Goal: Transaction & Acquisition: Purchase product/service

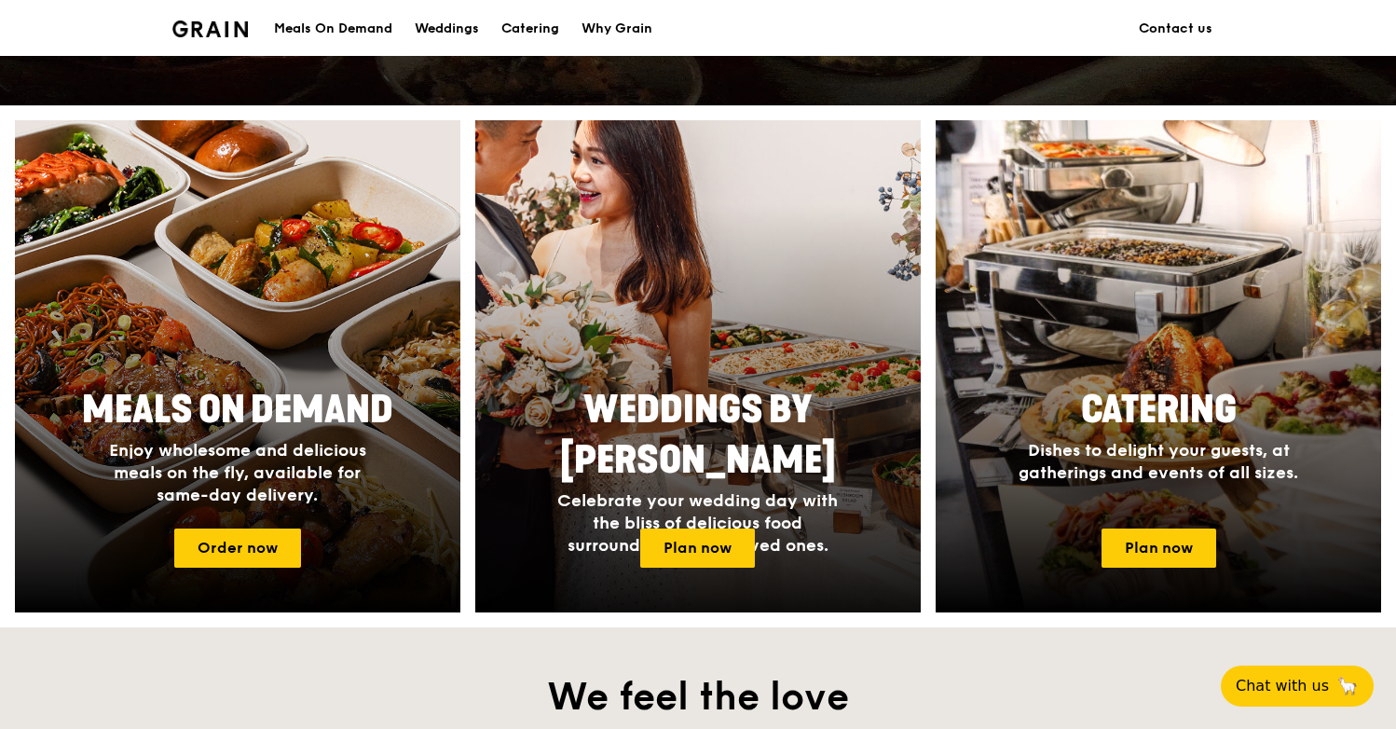
scroll to position [652, 0]
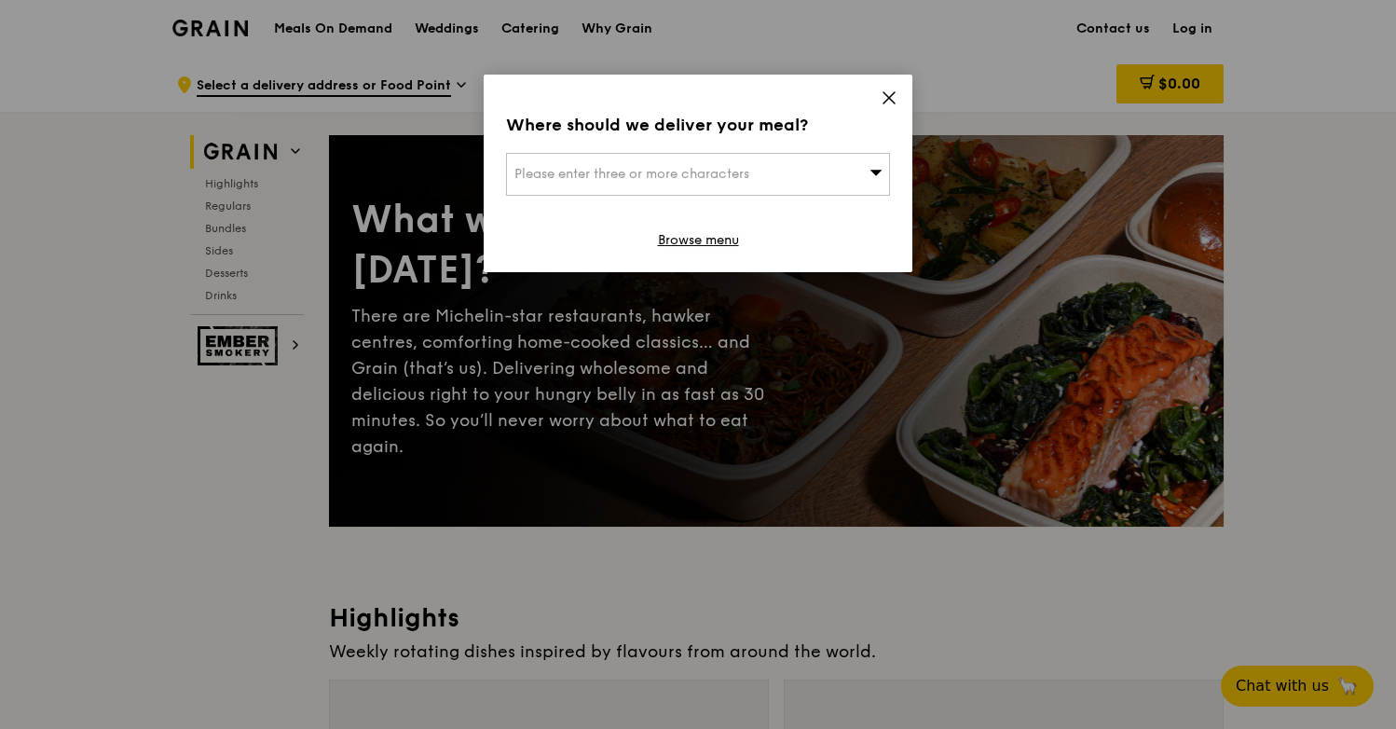
click at [893, 94] on icon at bounding box center [888, 97] width 17 height 17
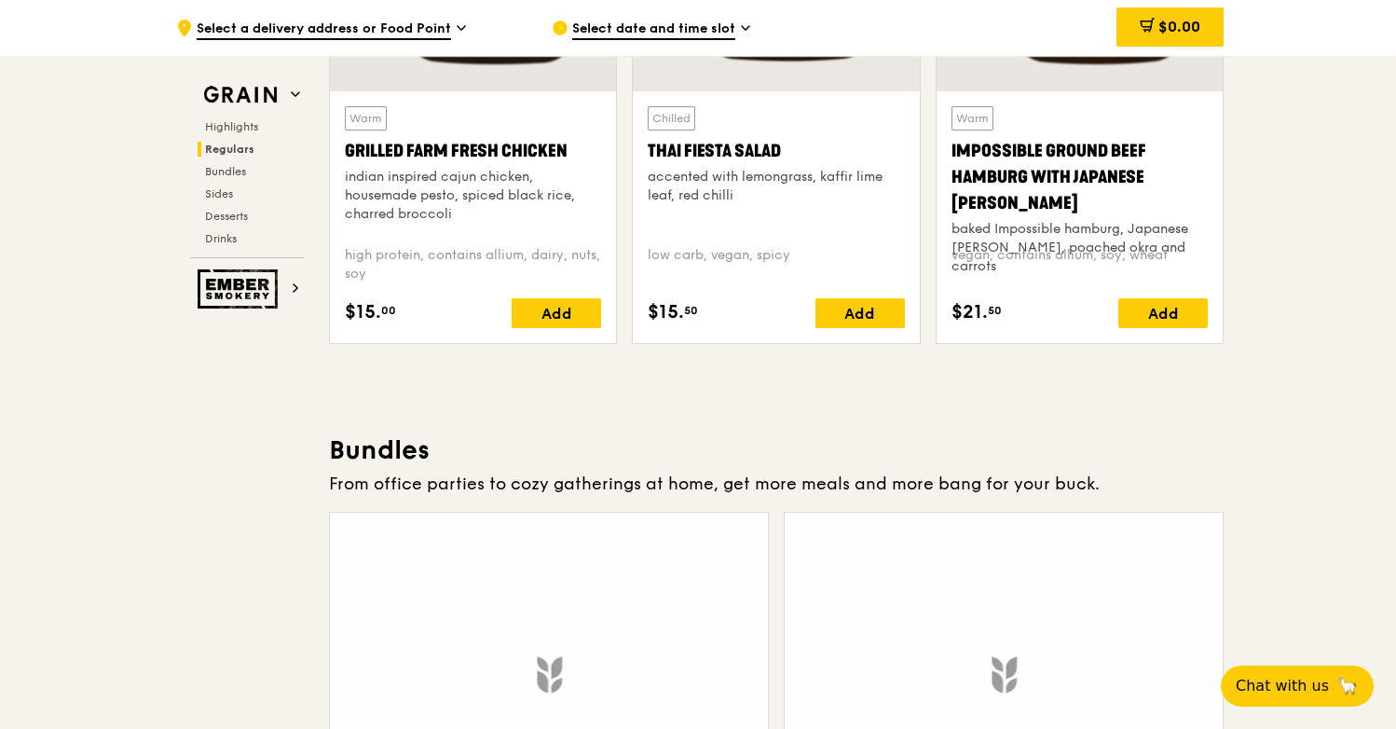
scroll to position [2422, 0]
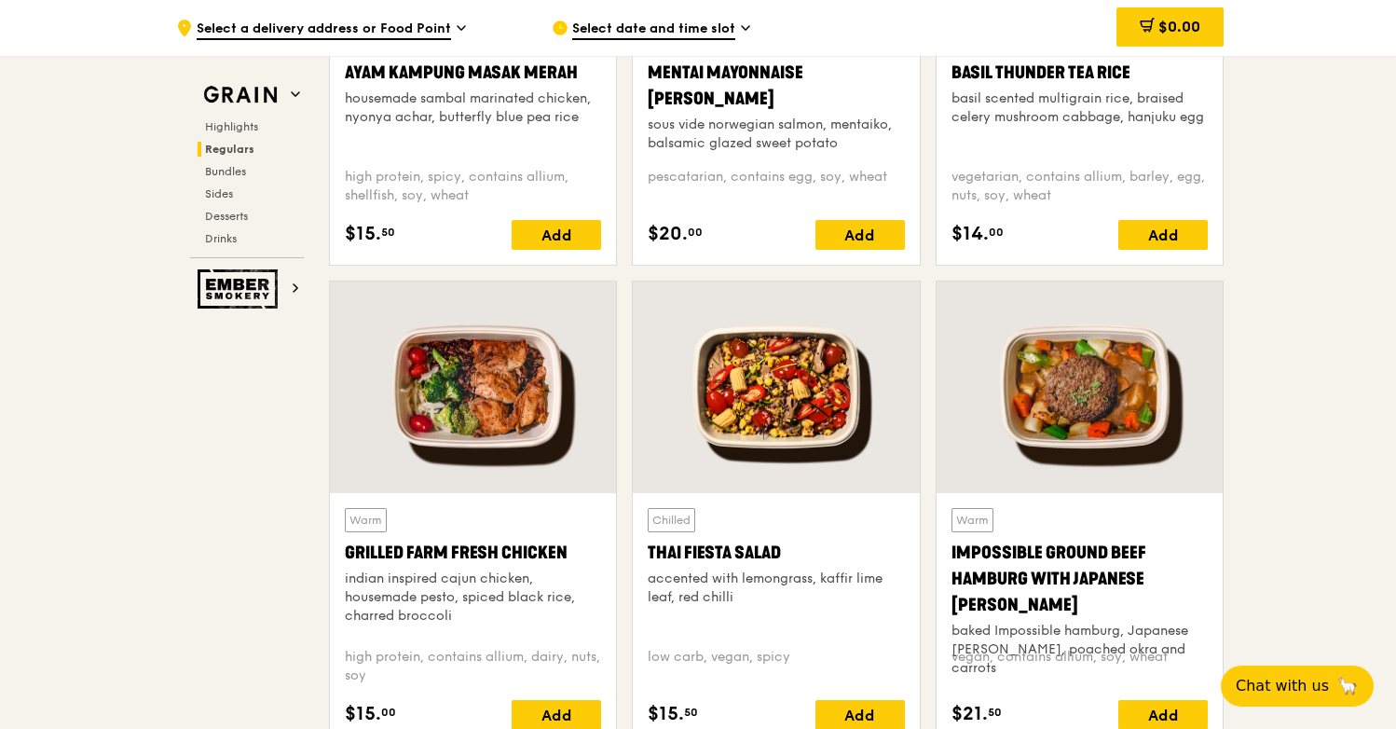
scroll to position [1956, 0]
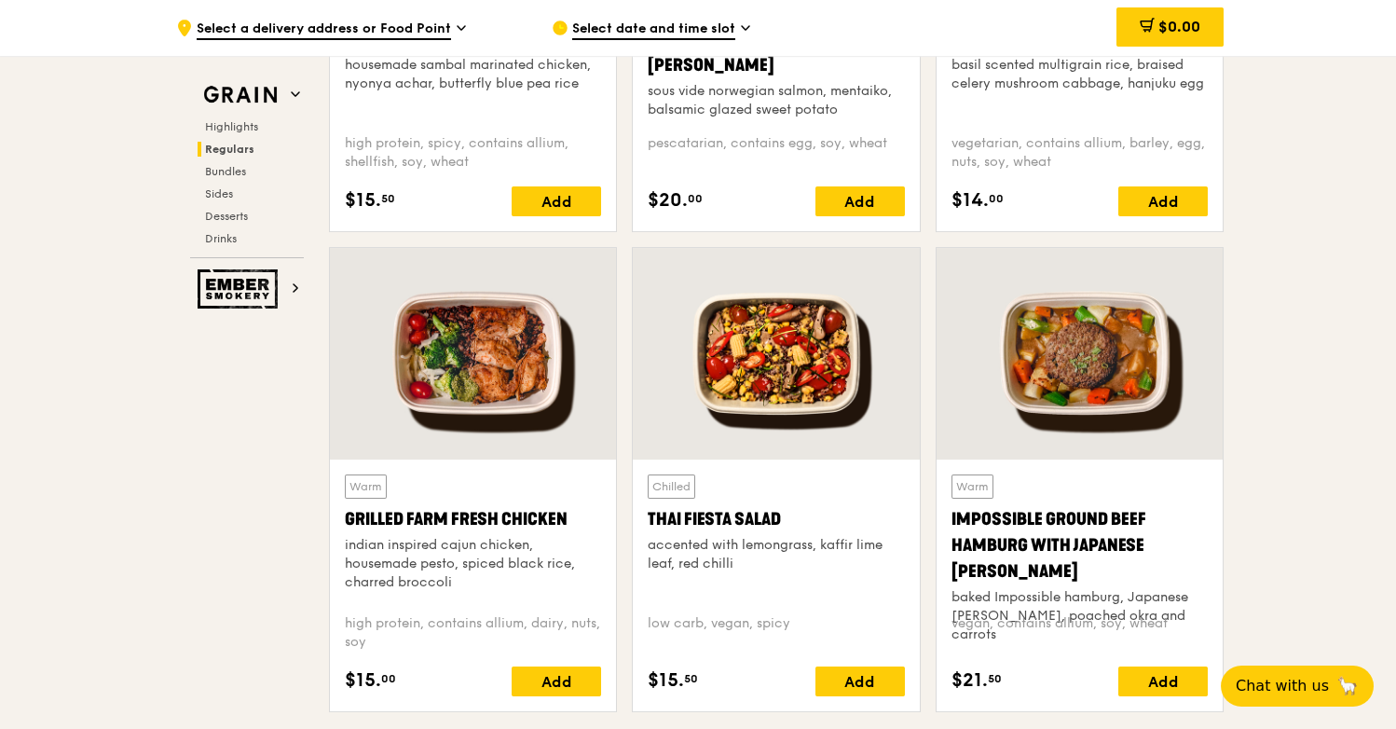
click at [456, 346] on div at bounding box center [473, 353] width 286 height 211
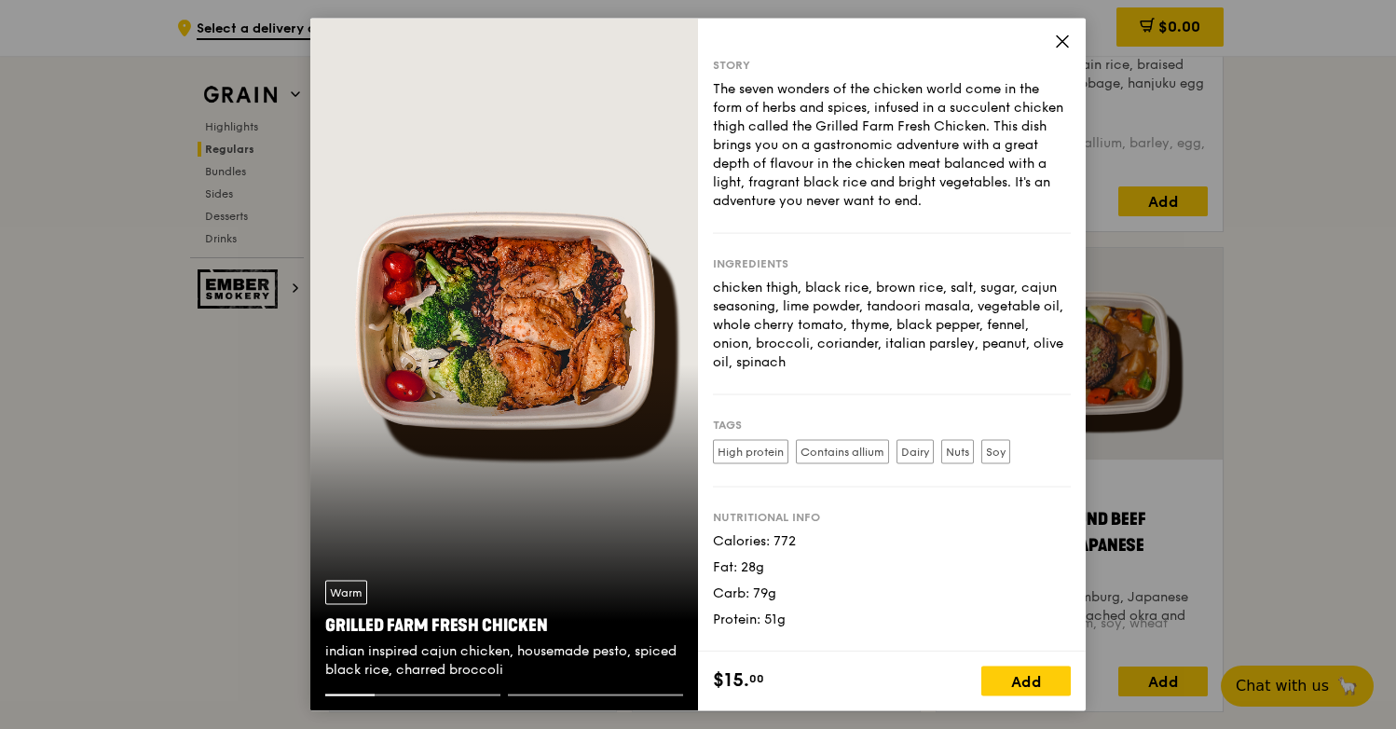
click at [1067, 38] on icon at bounding box center [1062, 42] width 17 height 17
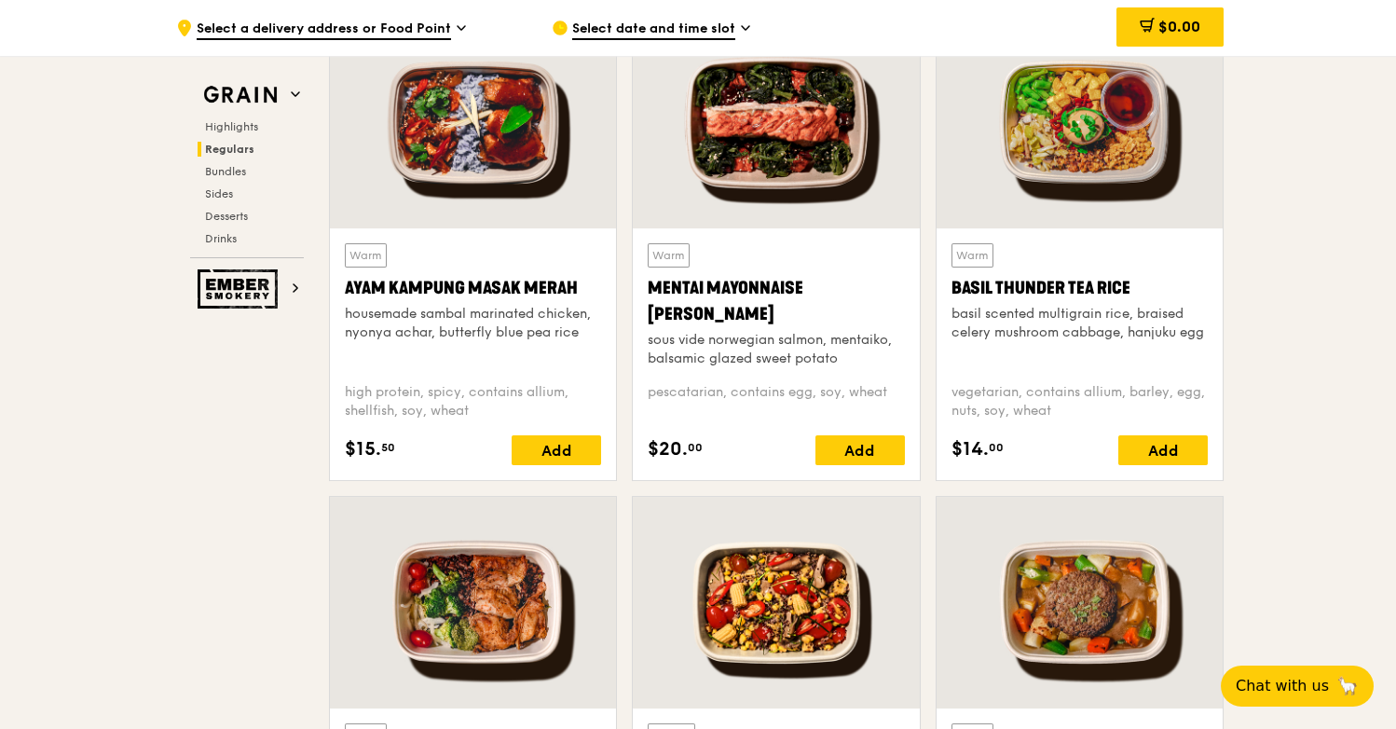
scroll to position [1676, 0]
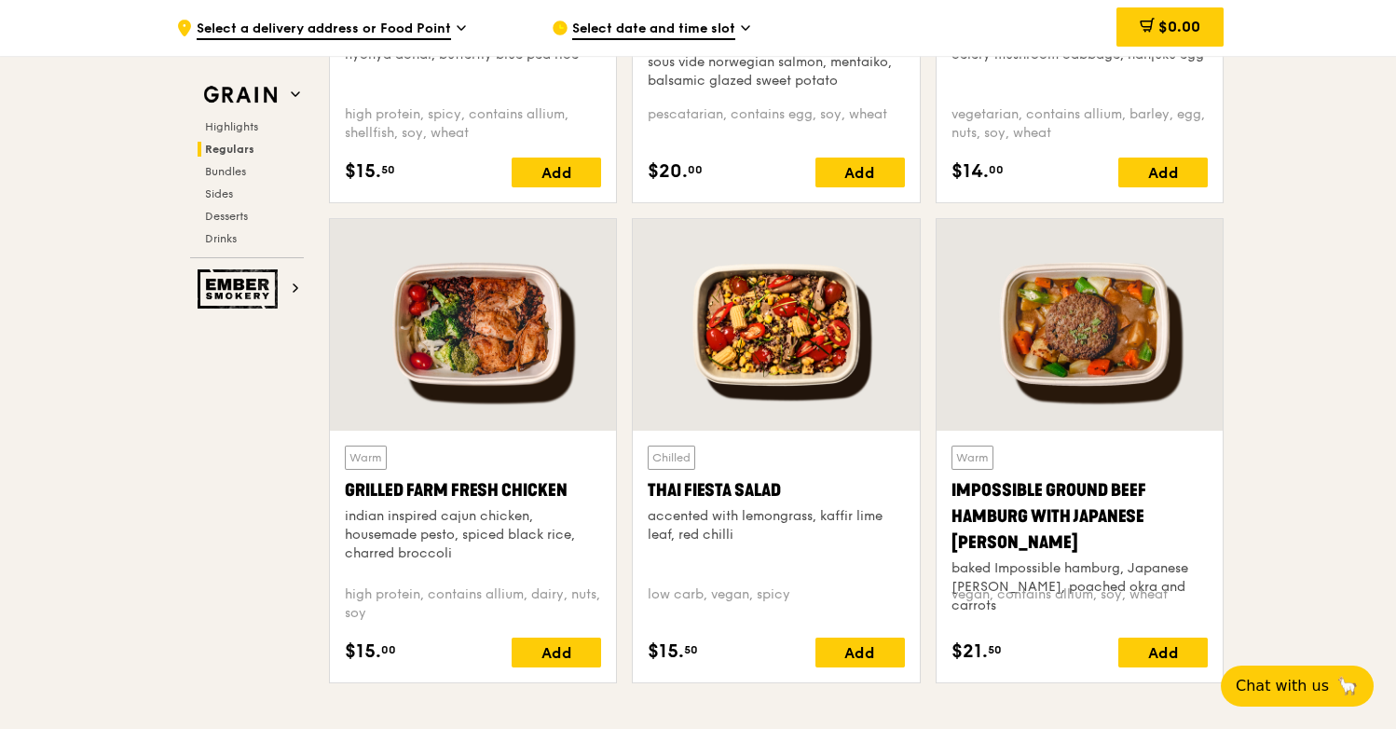
scroll to position [1956, 0]
